Goal: Task Accomplishment & Management: Manage account settings

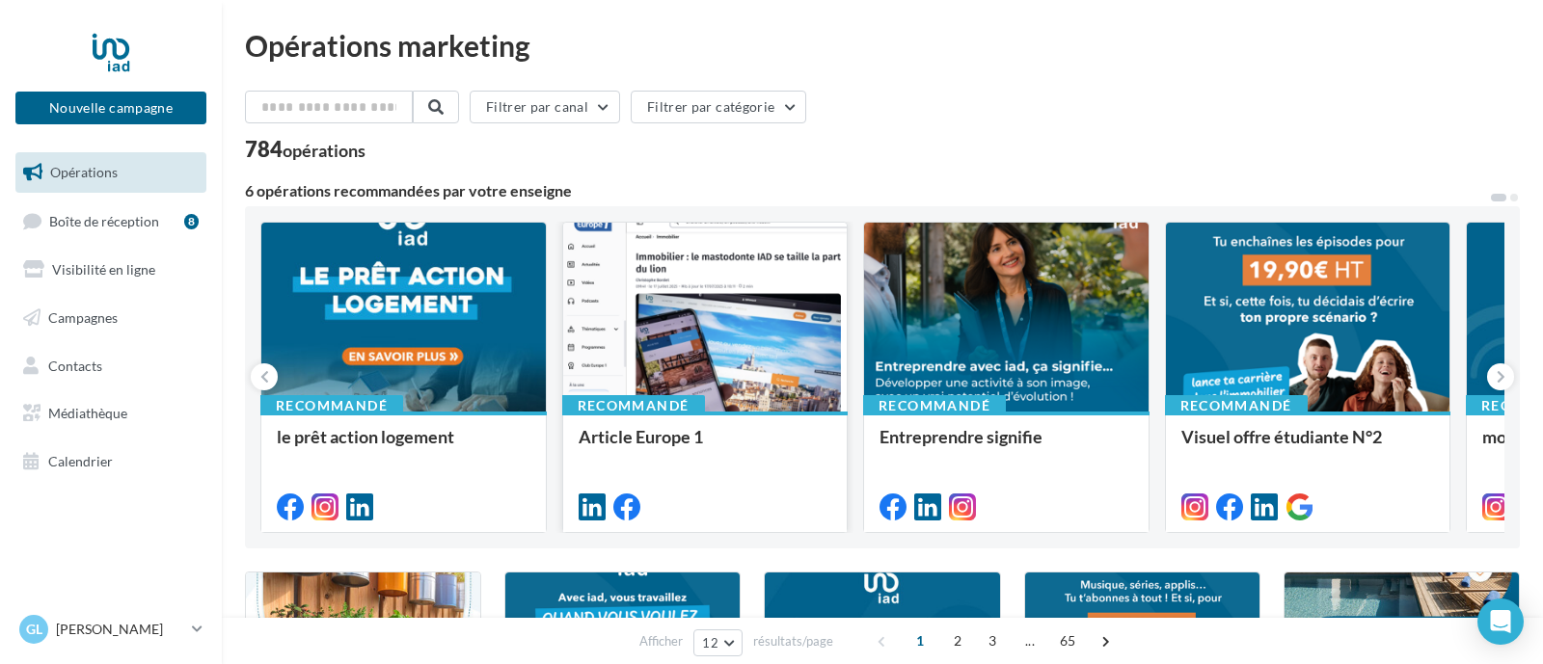
click at [669, 308] on div at bounding box center [705, 318] width 284 height 191
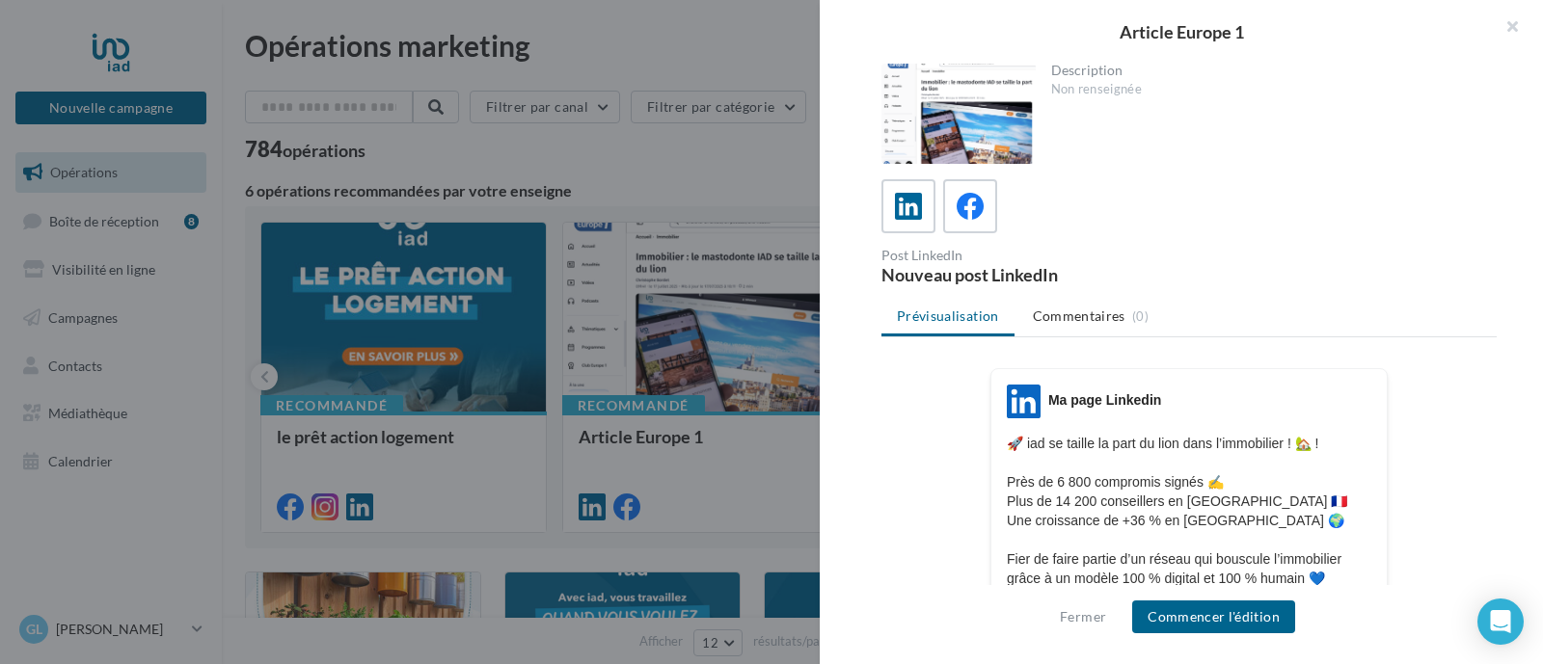
click at [618, 205] on div at bounding box center [771, 332] width 1543 height 664
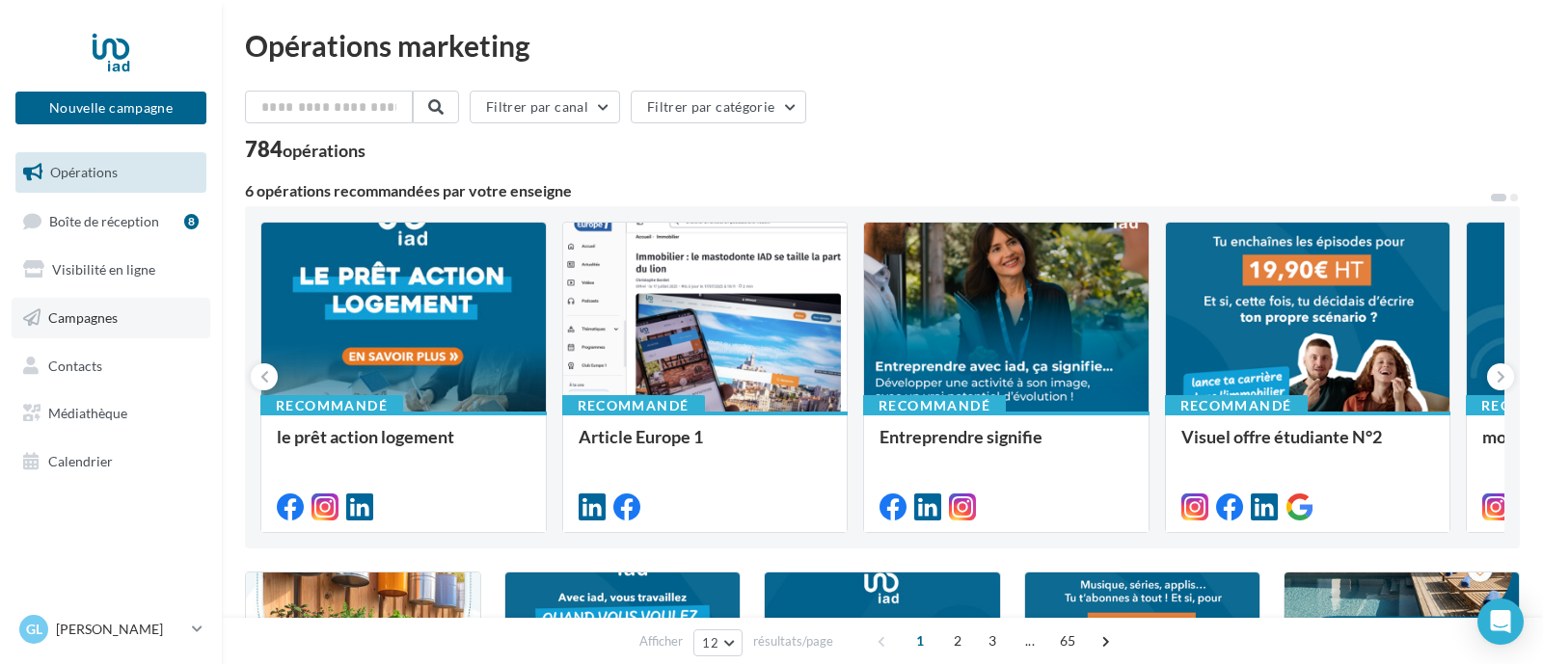
click at [77, 314] on span "Campagnes" at bounding box center [82, 318] width 69 height 16
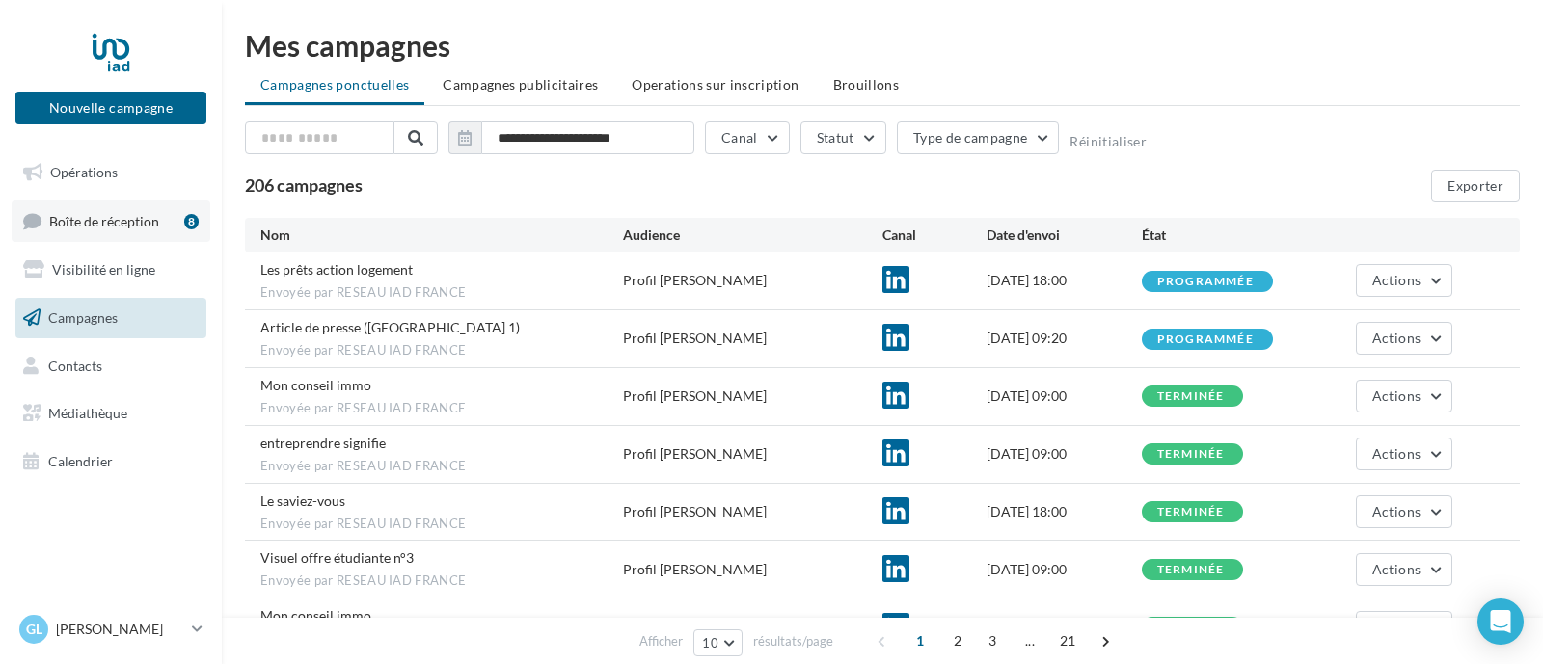
click at [128, 217] on span "Boîte de réception" at bounding box center [104, 220] width 110 height 16
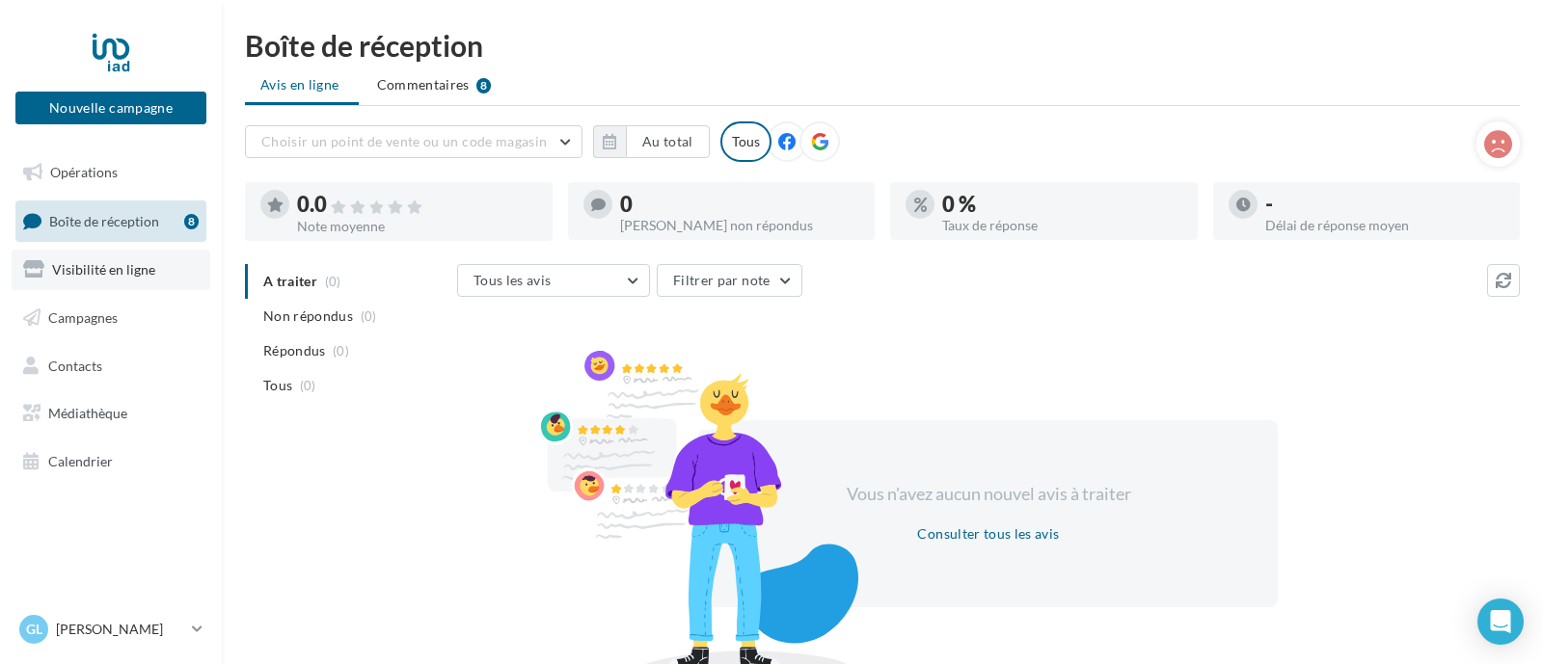
click at [101, 271] on span "Visibilité en ligne" at bounding box center [103, 269] width 103 height 16
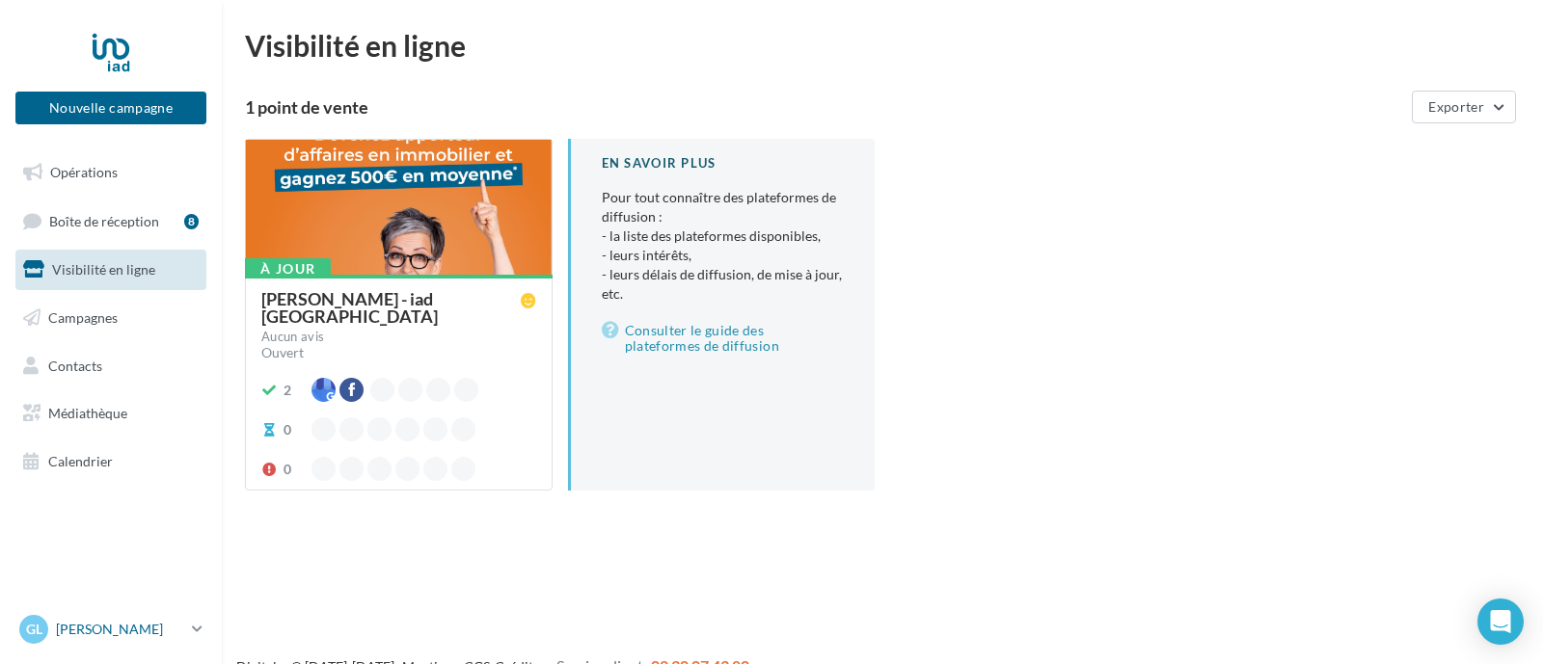
click at [89, 630] on p "[PERSON_NAME]" at bounding box center [120, 629] width 128 height 19
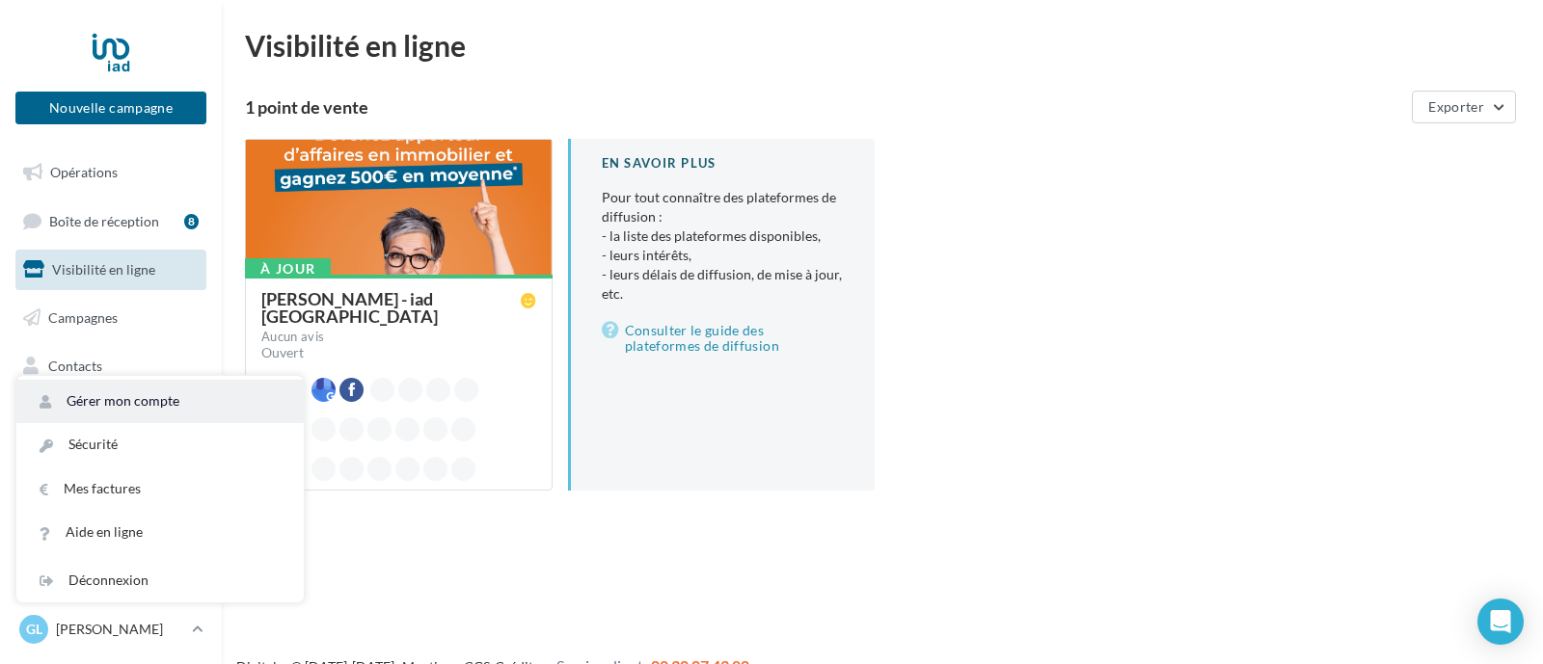
click at [112, 403] on link "Gérer mon compte" at bounding box center [159, 401] width 287 height 43
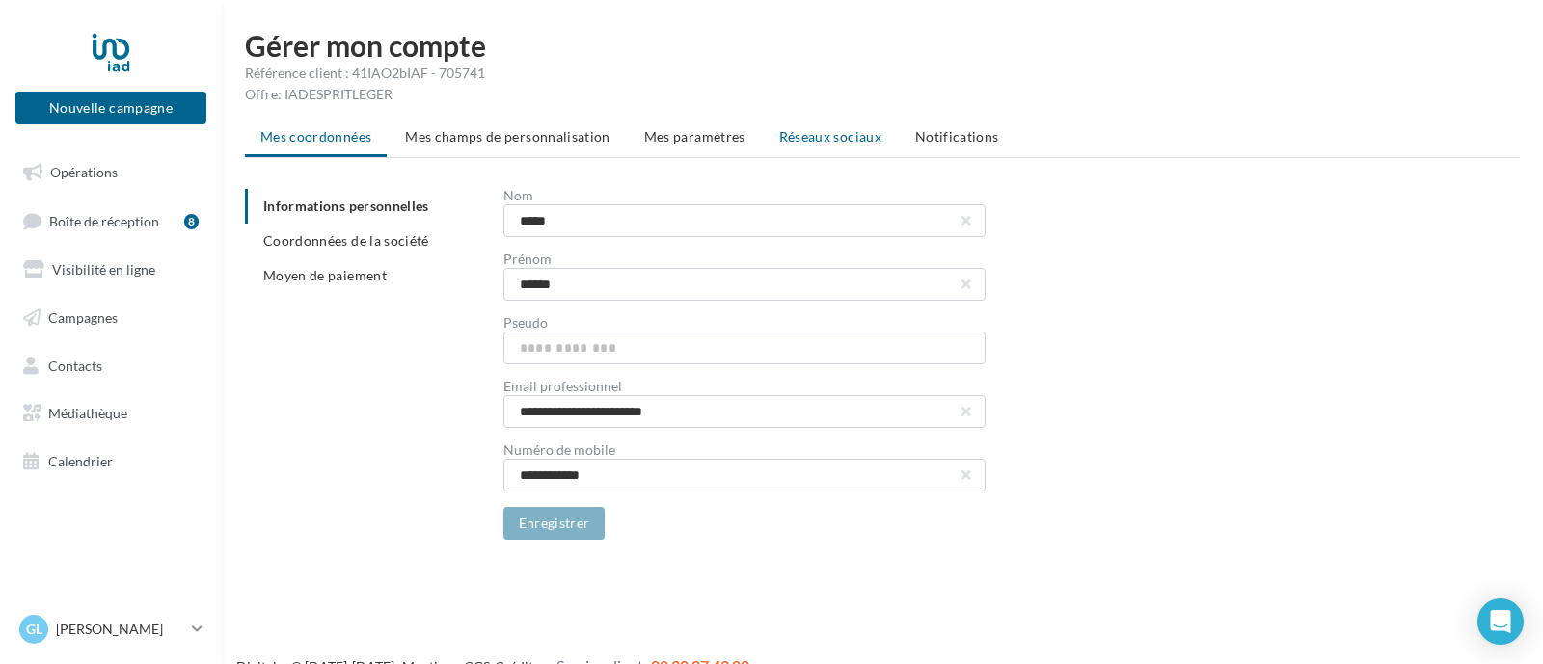
click at [812, 135] on span "Réseaux sociaux" at bounding box center [830, 136] width 102 height 16
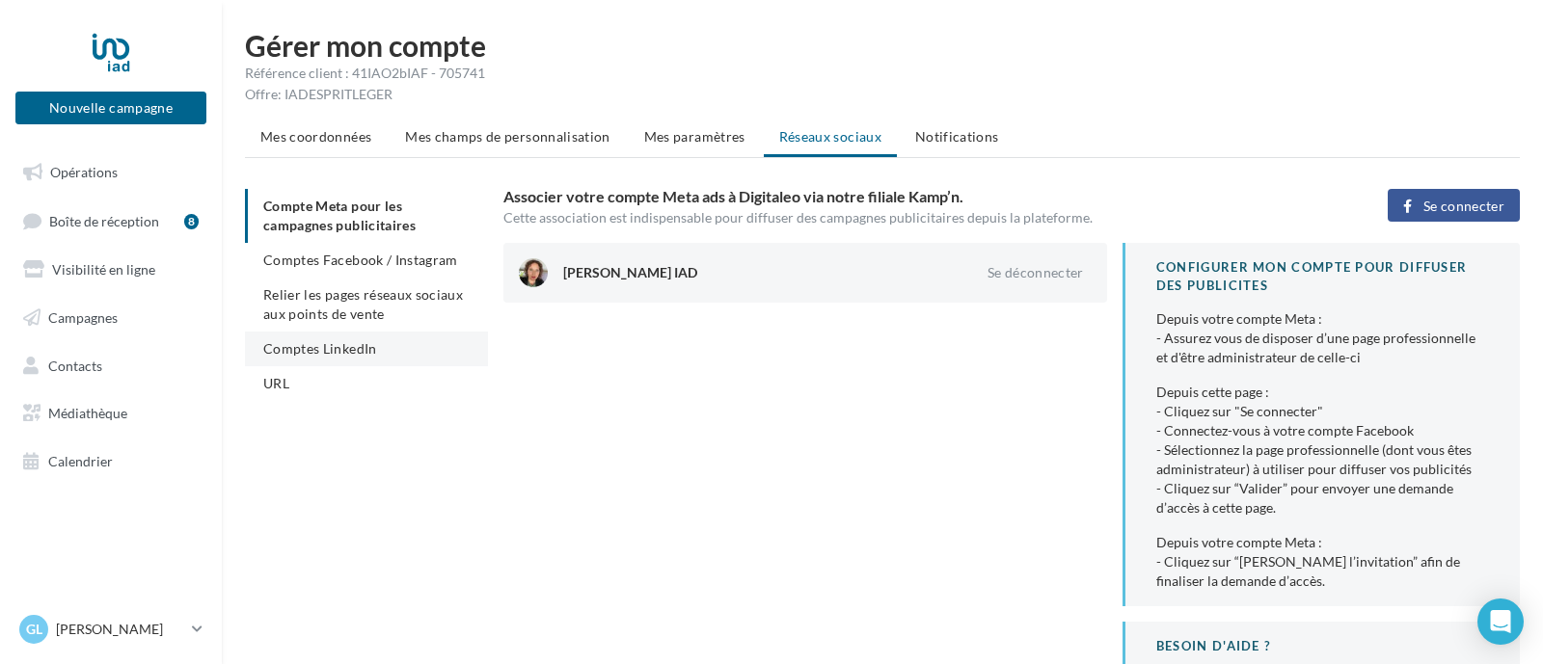
click at [310, 348] on span "Comptes LinkedIn" at bounding box center [320, 348] width 114 height 16
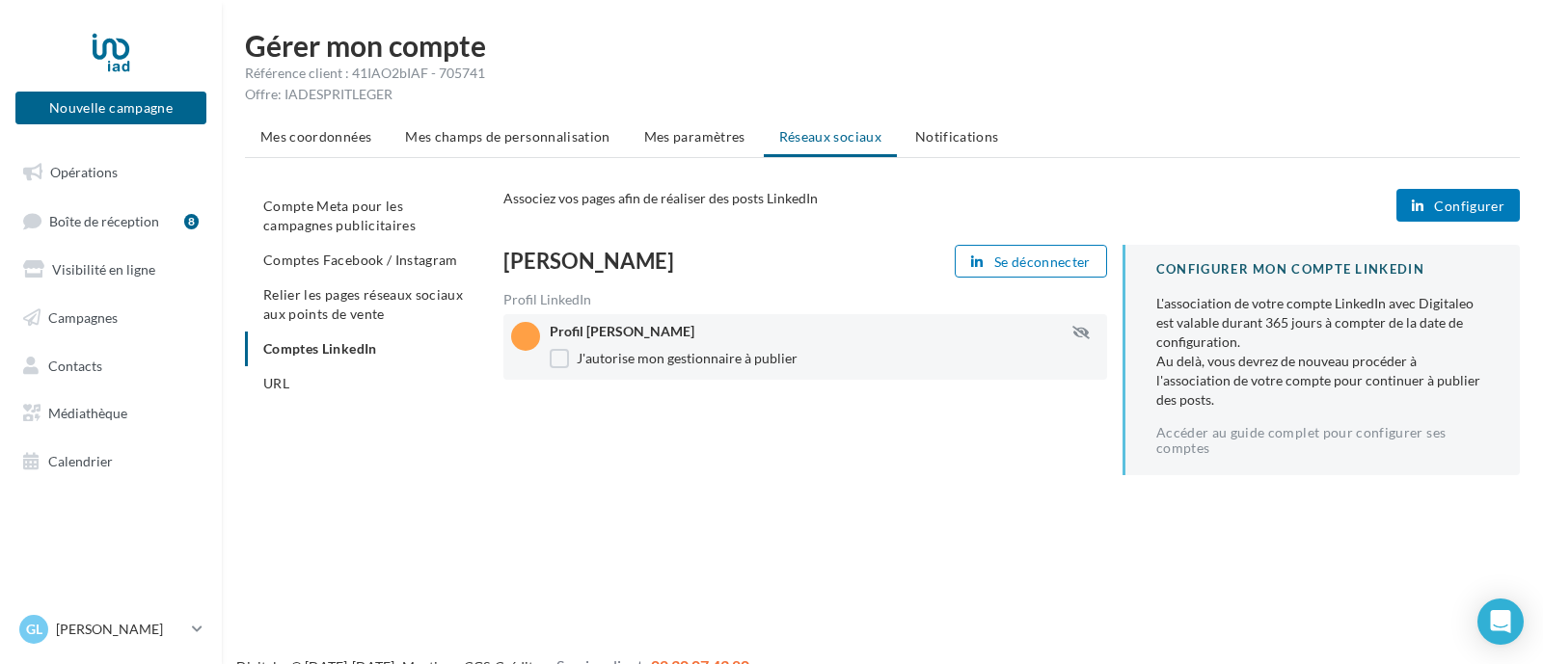
click at [1467, 200] on span "Configurer" at bounding box center [1469, 206] width 70 height 15
drag, startPoint x: 452, startPoint y: 519, endPoint x: 454, endPoint y: 500, distance: 19.4
click at [453, 517] on div "Nouvelle campagne Nouvelle campagne Opérations Boîte de réception 8 Visibilité …" at bounding box center [771, 363] width 1543 height 664
click at [330, 257] on span "Comptes Facebook / Instagram" at bounding box center [360, 260] width 195 height 16
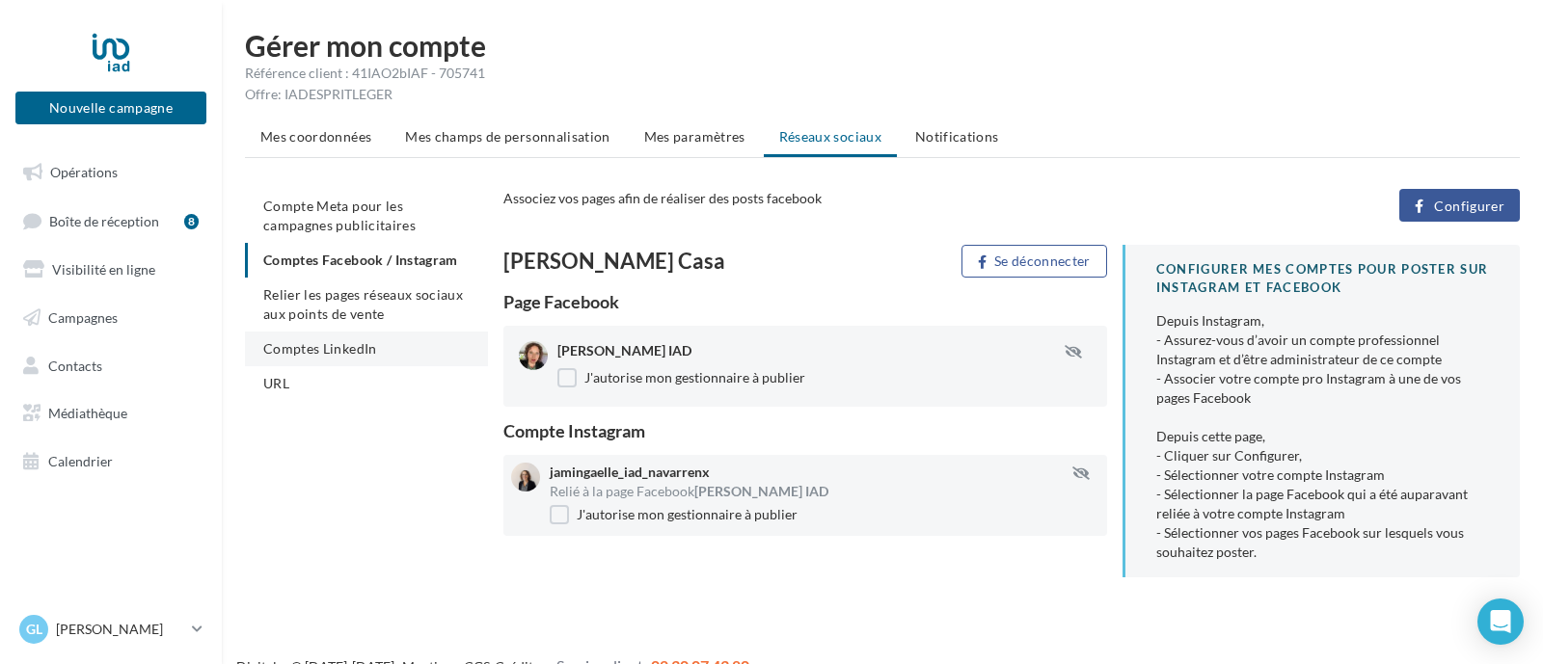
click at [336, 349] on span "Comptes LinkedIn" at bounding box center [320, 348] width 114 height 16
